Goal: Task Accomplishment & Management: Manage account settings

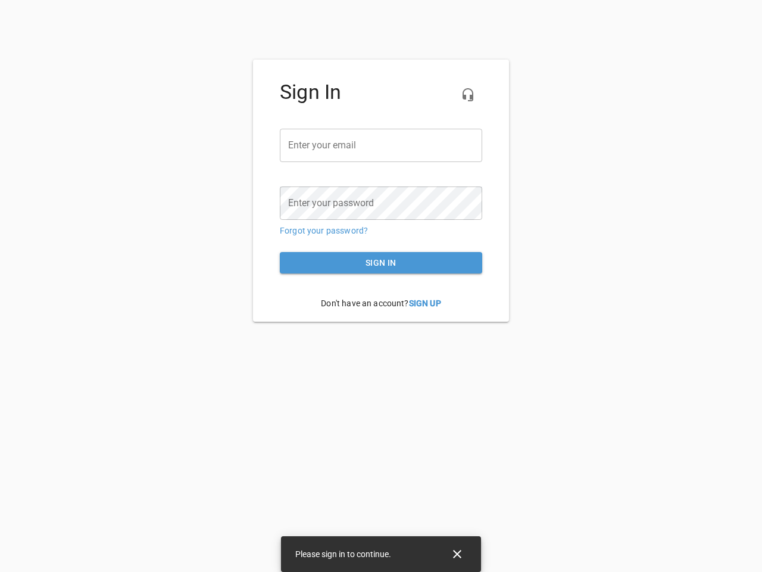
click at [468, 95] on icon "button" at bounding box center [468, 95] width 14 height 14
click at [381, 145] on input "email" at bounding box center [381, 145] width 202 height 33
click at [457, 554] on icon "Close" at bounding box center [457, 553] width 8 height 8
